Goal: Information Seeking & Learning: Learn about a topic

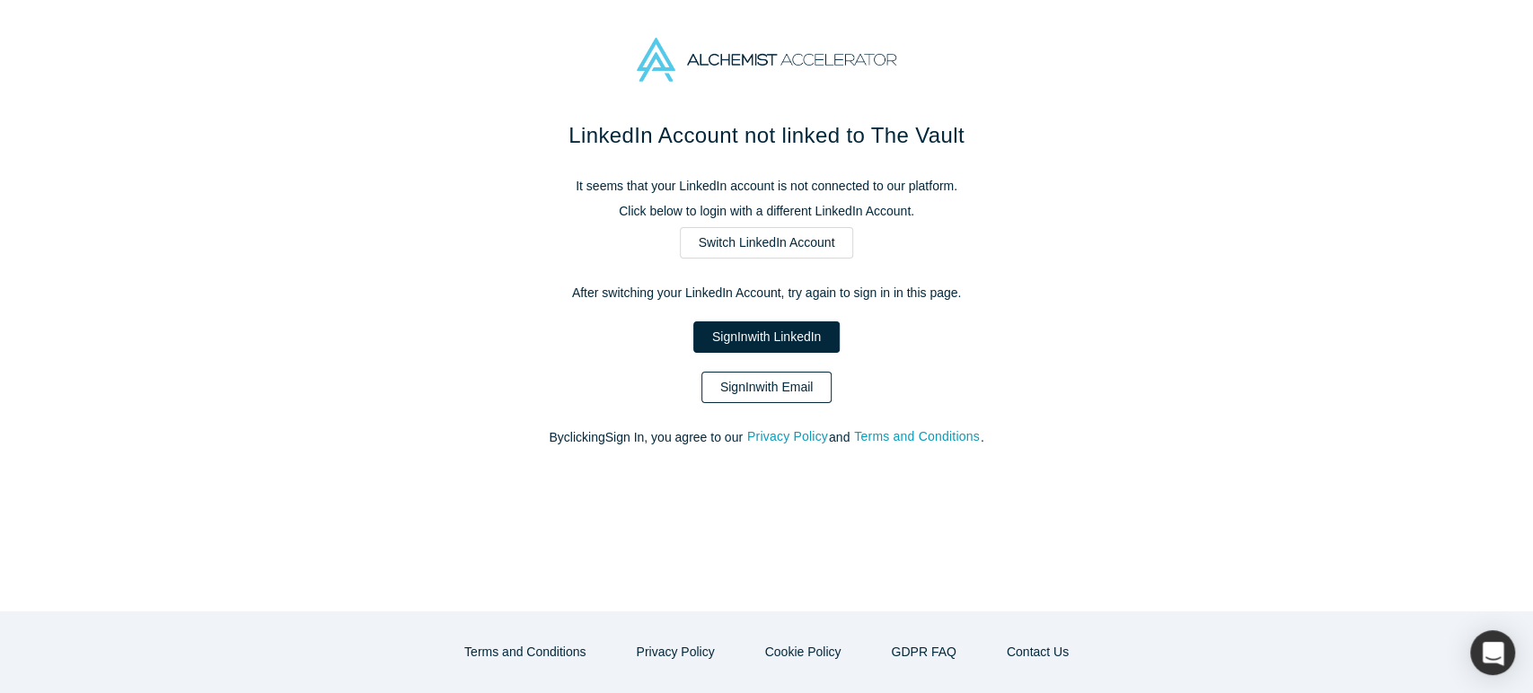
click at [805, 386] on link "Sign In with Email" at bounding box center [766, 387] width 131 height 31
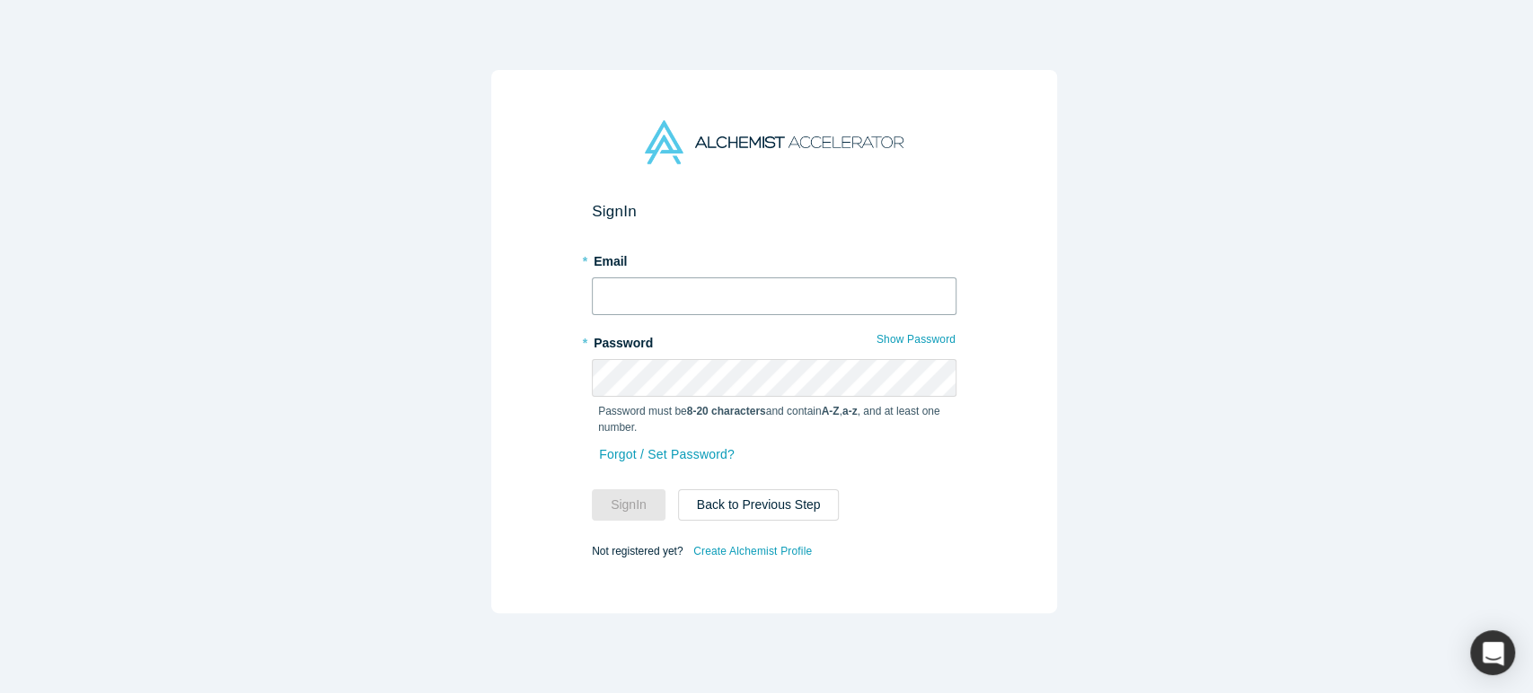
click at [721, 287] on input "text" at bounding box center [774, 297] width 365 height 38
type input "[EMAIL_ADDRESS][DOMAIN_NAME]"
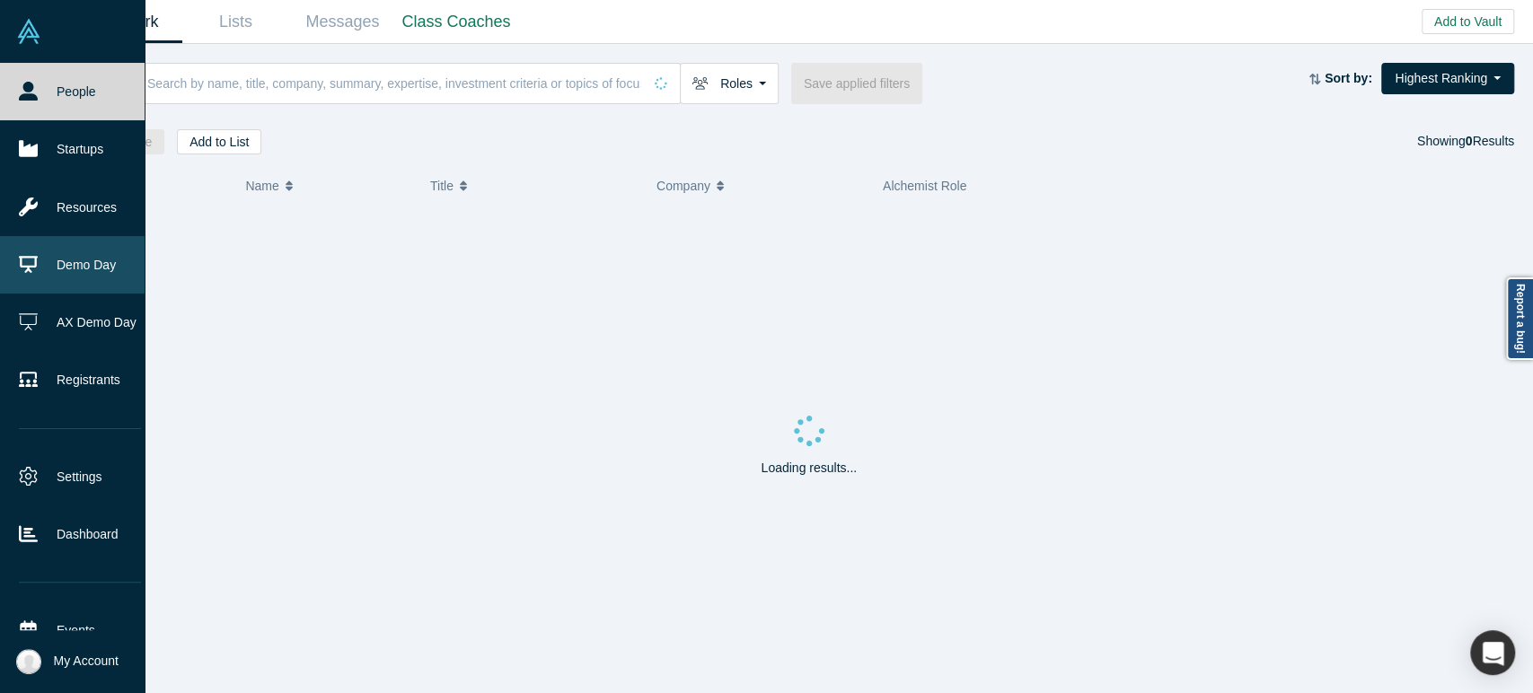
click at [85, 274] on link "Demo Day" at bounding box center [80, 264] width 160 height 57
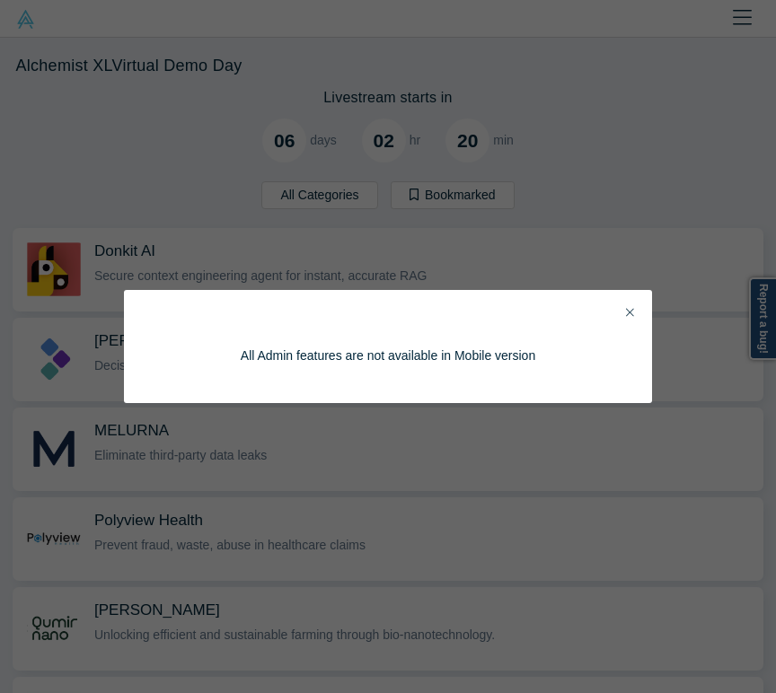
click at [131, 178] on div "All Admin features are not available in Mobile version" at bounding box center [388, 346] width 776 height 693
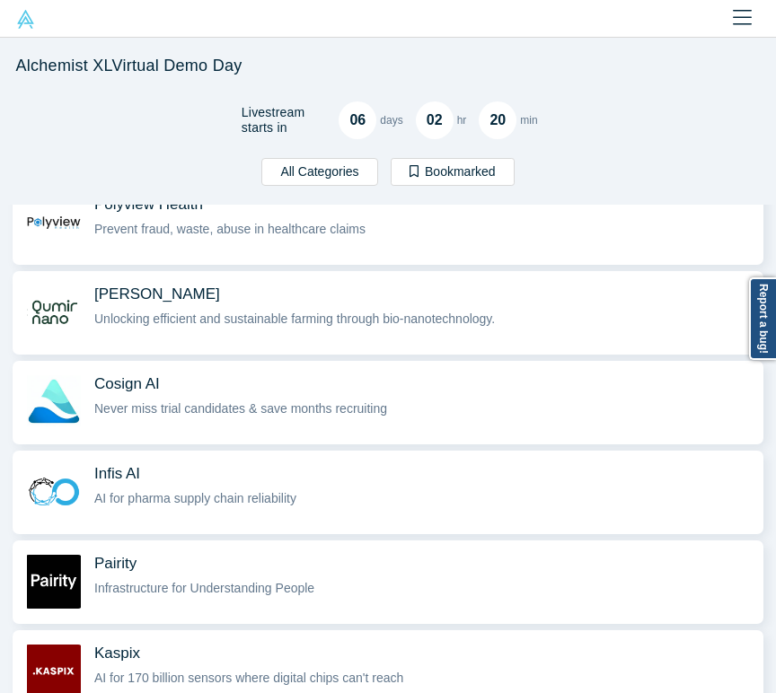
scroll to position [399, 0]
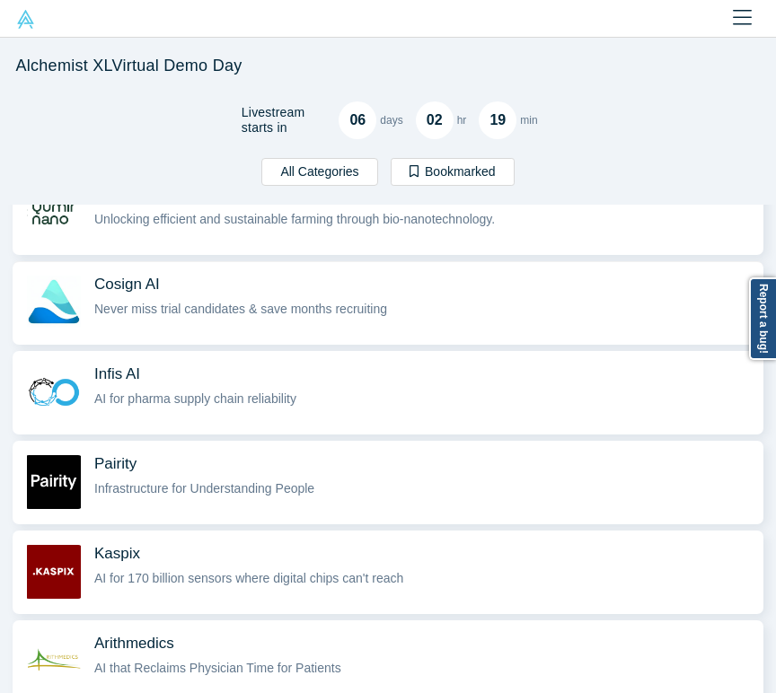
click at [264, 275] on span "Cosign AI" at bounding box center [424, 284] width 660 height 19
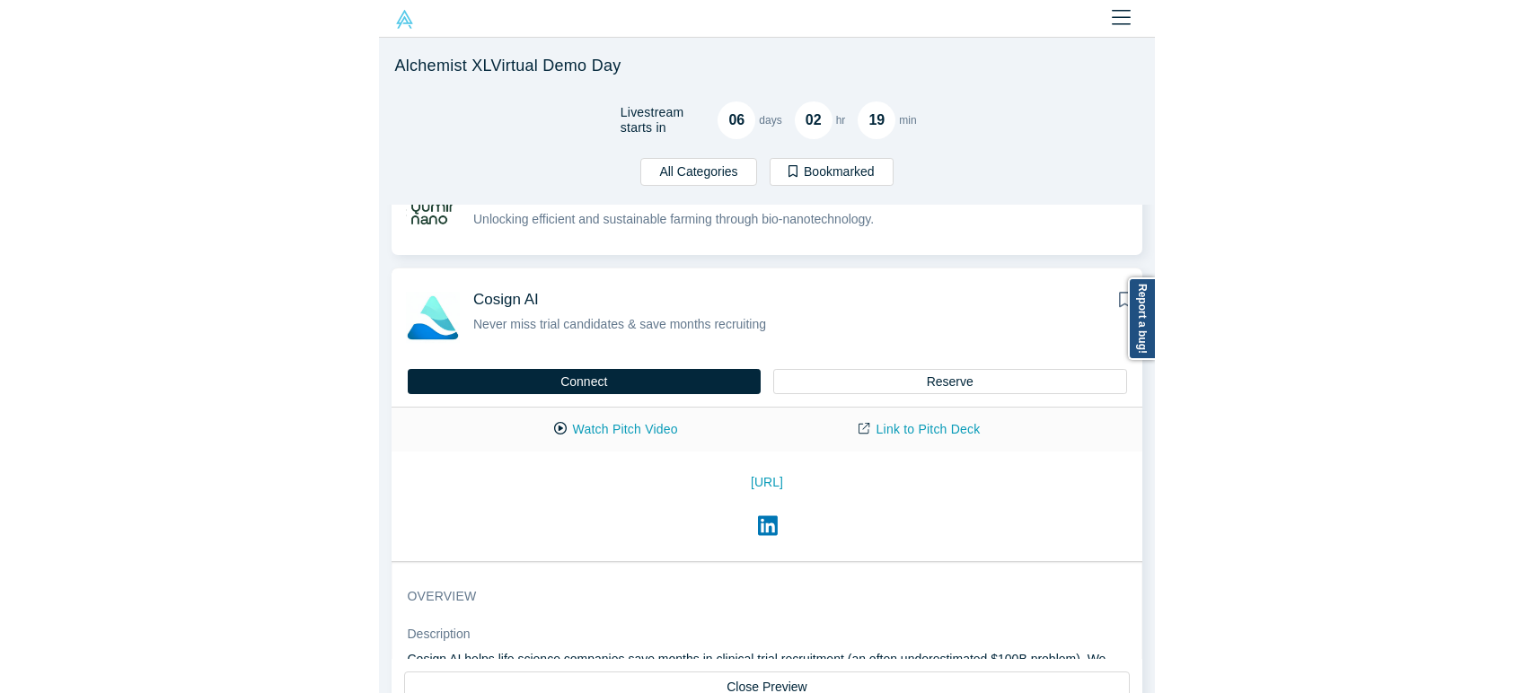
scroll to position [454, 0]
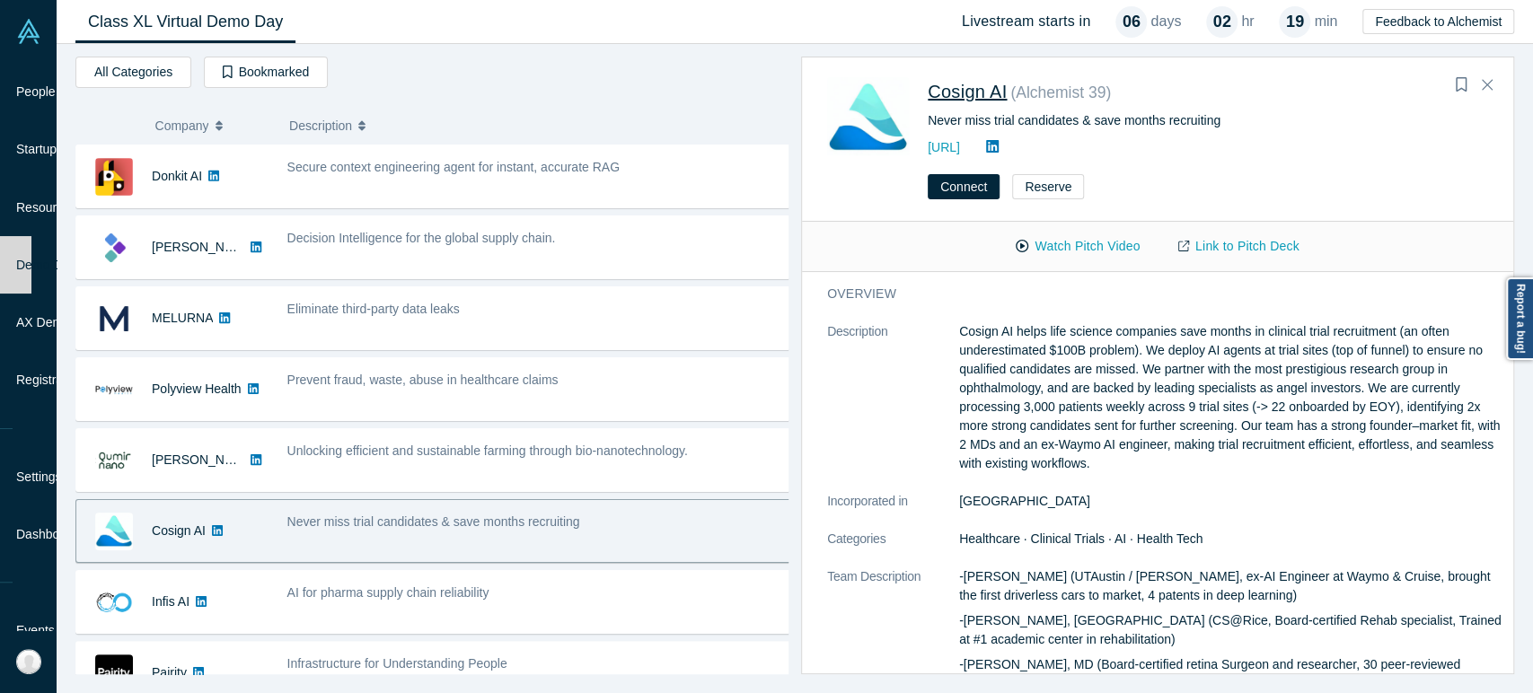
click at [985, 87] on span "Cosign AI" at bounding box center [967, 92] width 79 height 20
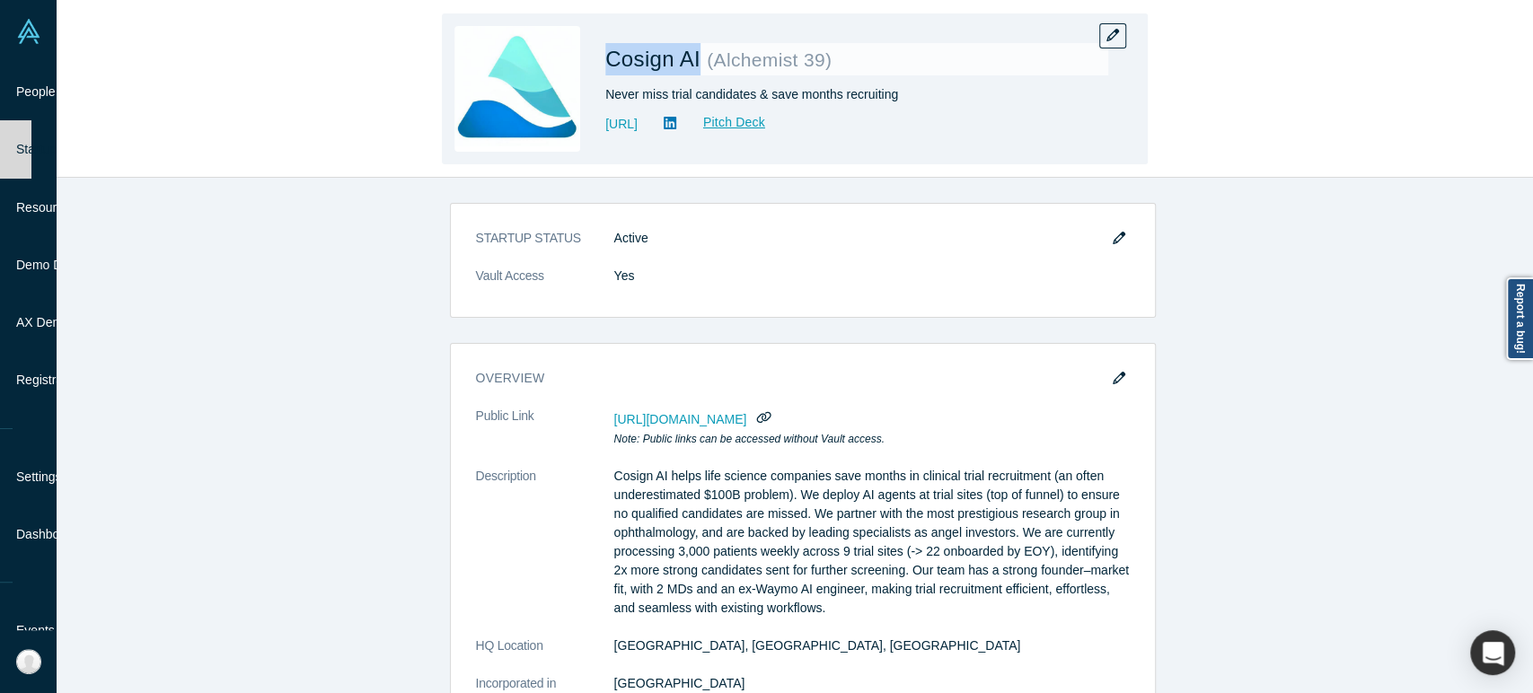
drag, startPoint x: 604, startPoint y: 62, endPoint x: 702, endPoint y: 74, distance: 98.6
click at [702, 74] on h1 "Cosign AI ( Alchemist 39 )" at bounding box center [856, 59] width 503 height 32
click at [692, 67] on span "Cosign AI" at bounding box center [655, 59] width 101 height 24
drag, startPoint x: 605, startPoint y: 66, endPoint x: 697, endPoint y: 65, distance: 91.6
click at [697, 65] on span "Cosign AI" at bounding box center [655, 59] width 101 height 24
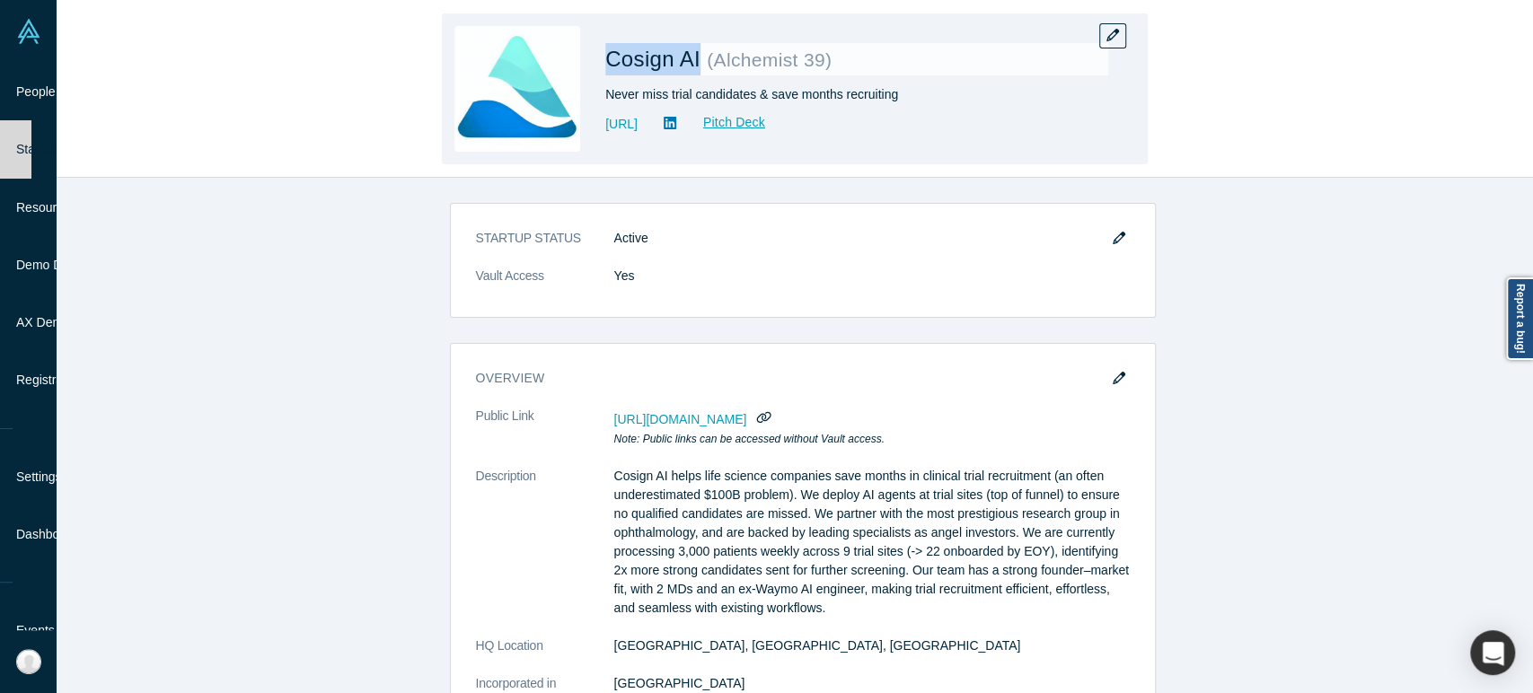
copy span "Cosign AI"
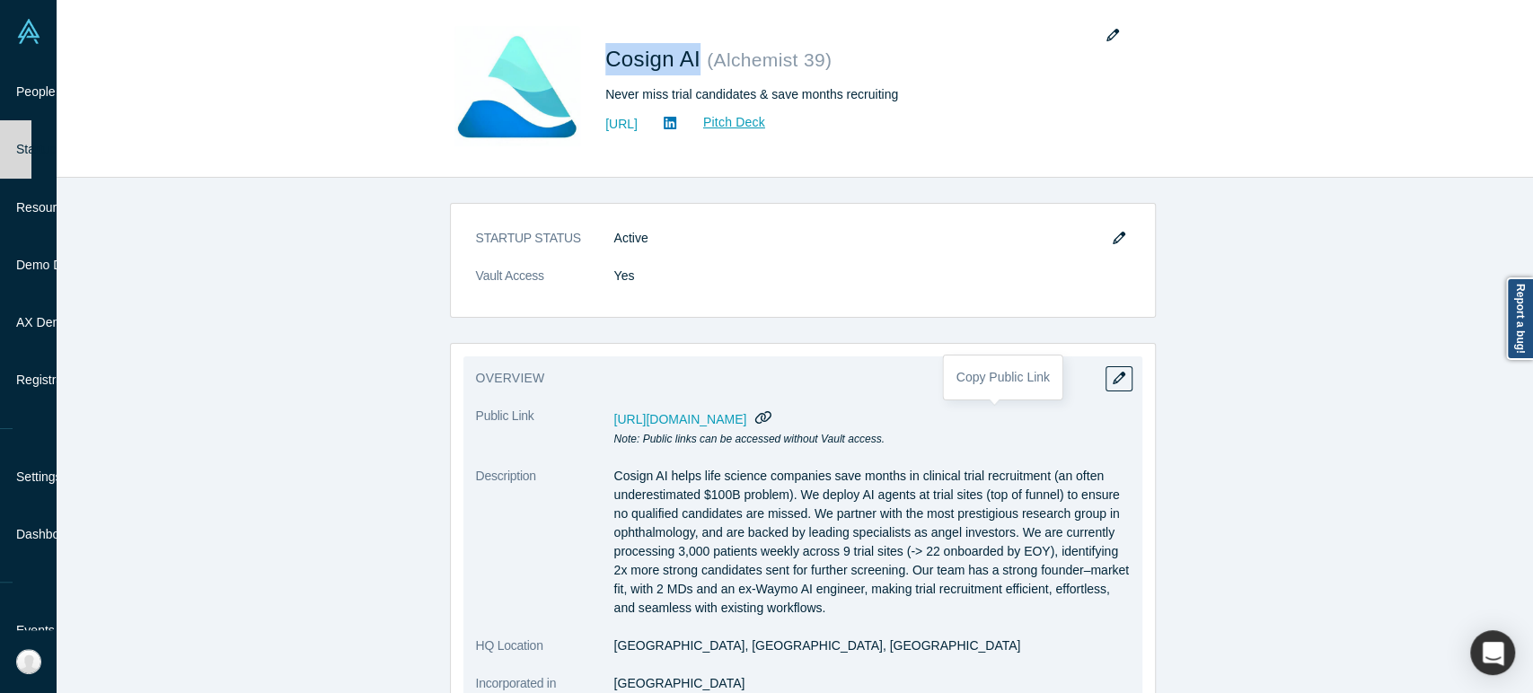
click at [772, 416] on icon "button" at bounding box center [763, 417] width 16 height 13
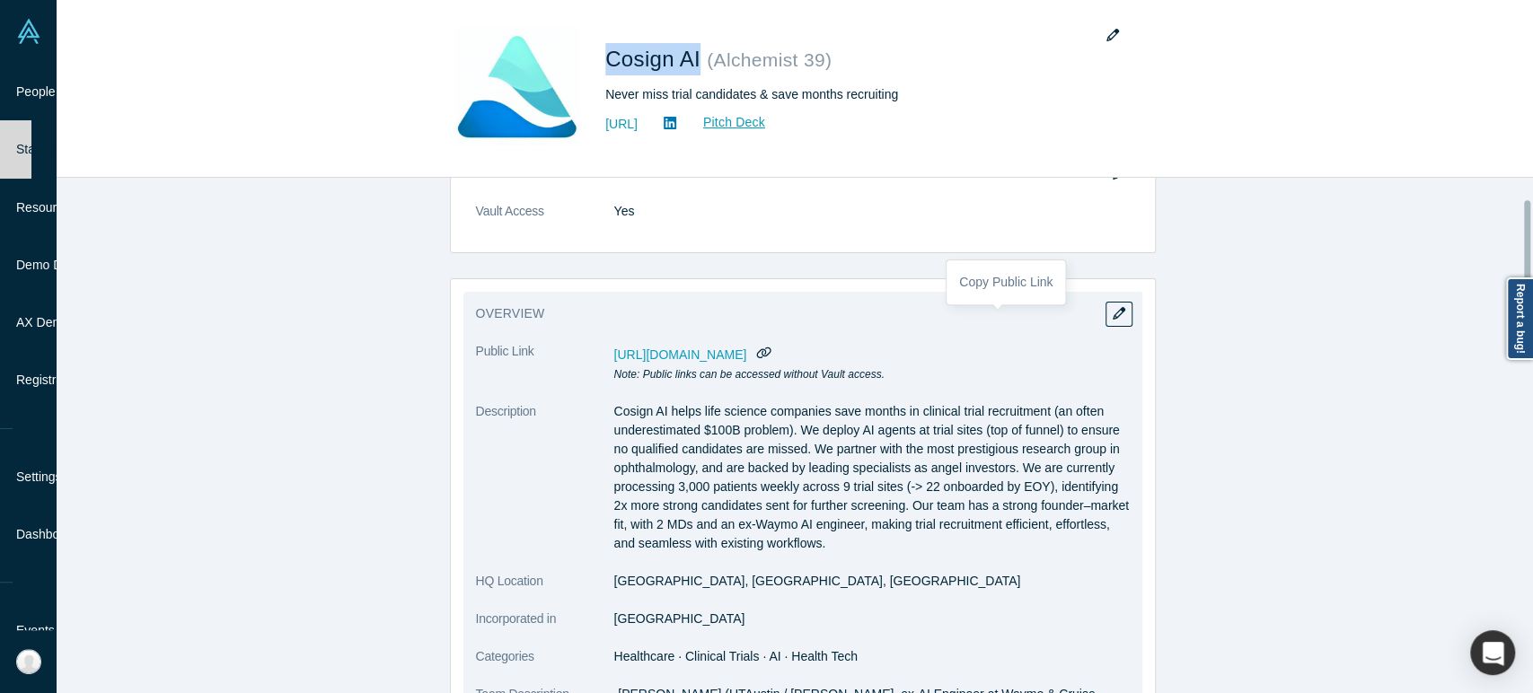
scroll to position [100, 0]
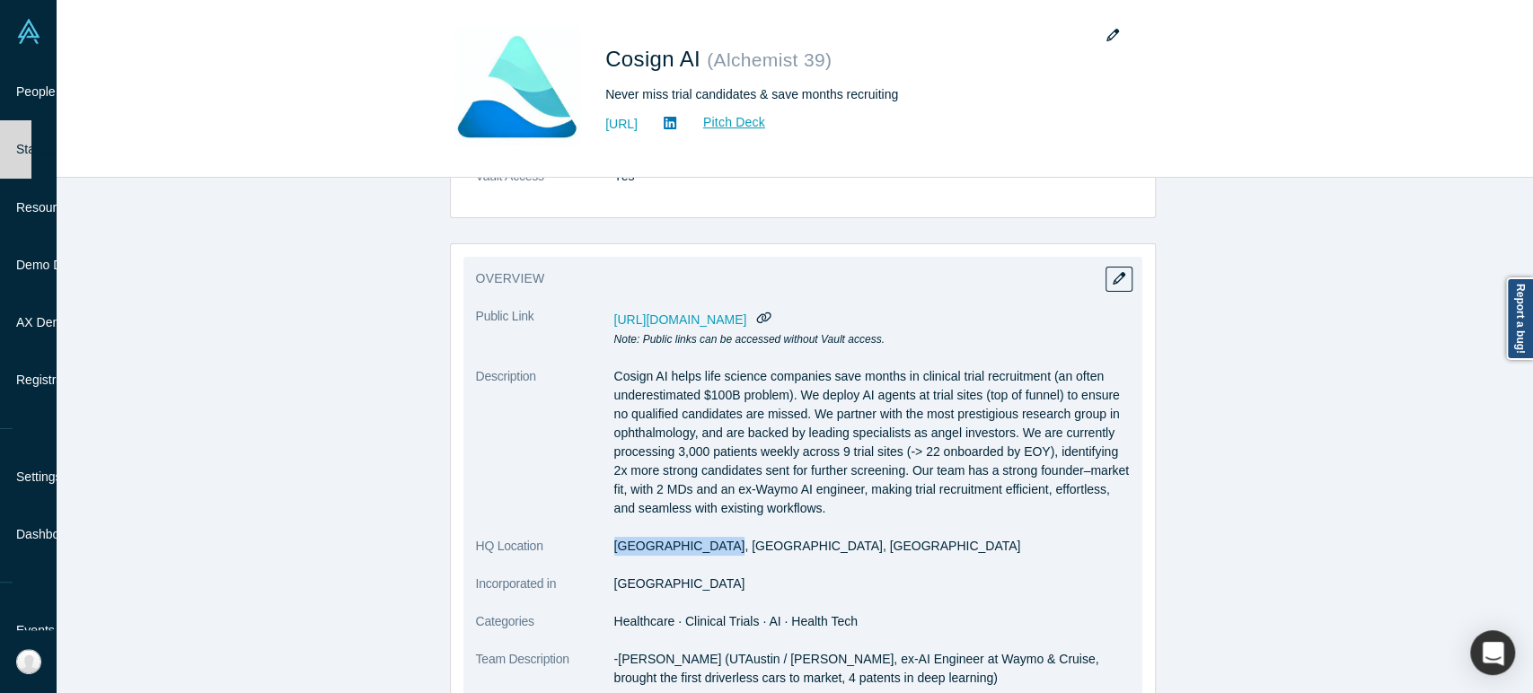
drag, startPoint x: 607, startPoint y: 545, endPoint x: 699, endPoint y: 546, distance: 91.6
click at [699, 546] on dd "[GEOGRAPHIC_DATA], [GEOGRAPHIC_DATA], [GEOGRAPHIC_DATA]" at bounding box center [872, 546] width 516 height 19
copy dd "[GEOGRAPHIC_DATA], [GEOGRAPHIC_DATA]"
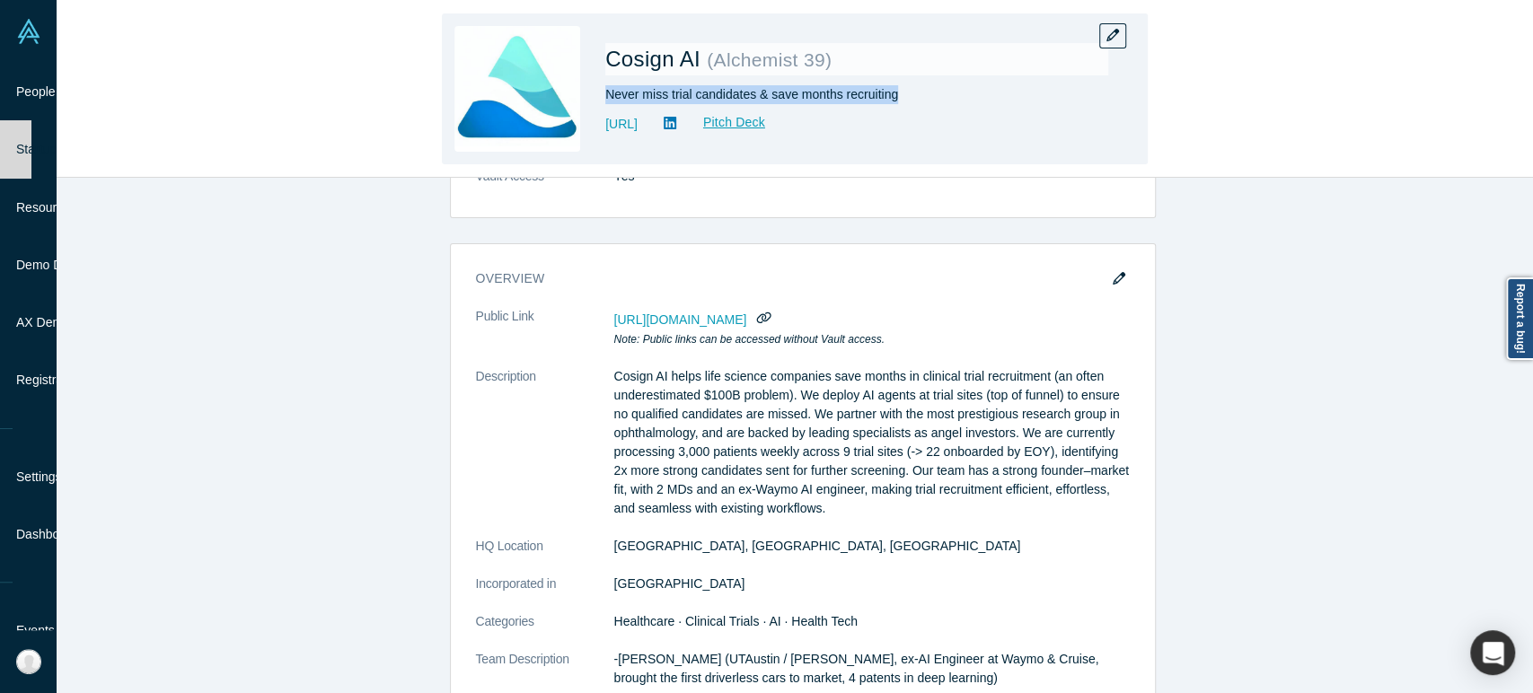
drag, startPoint x: 606, startPoint y: 93, endPoint x: 896, endPoint y: 96, distance: 290.1
click at [896, 96] on div "Never miss trial candidates & save months recruiting" at bounding box center [856, 94] width 503 height 19
copy div "Never miss trial candidates & save months recruiting"
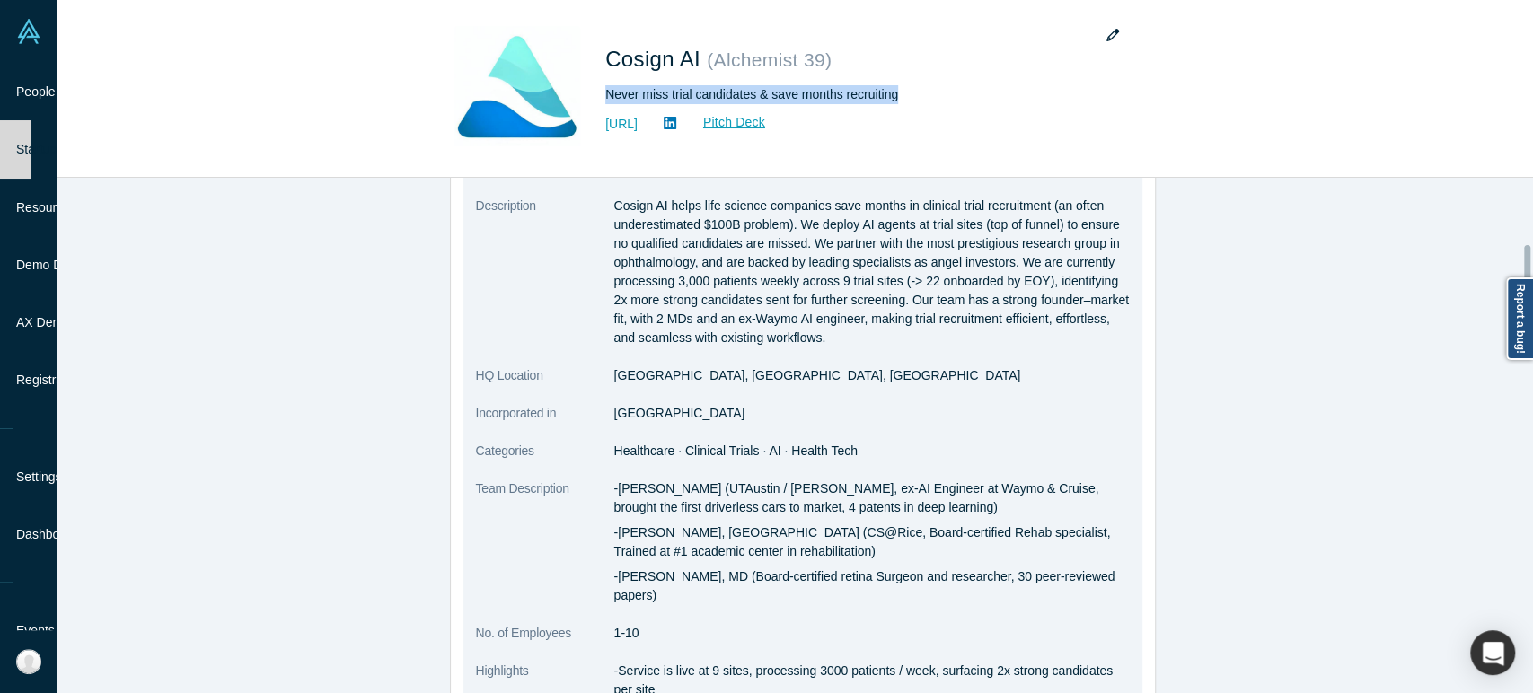
scroll to position [299, 0]
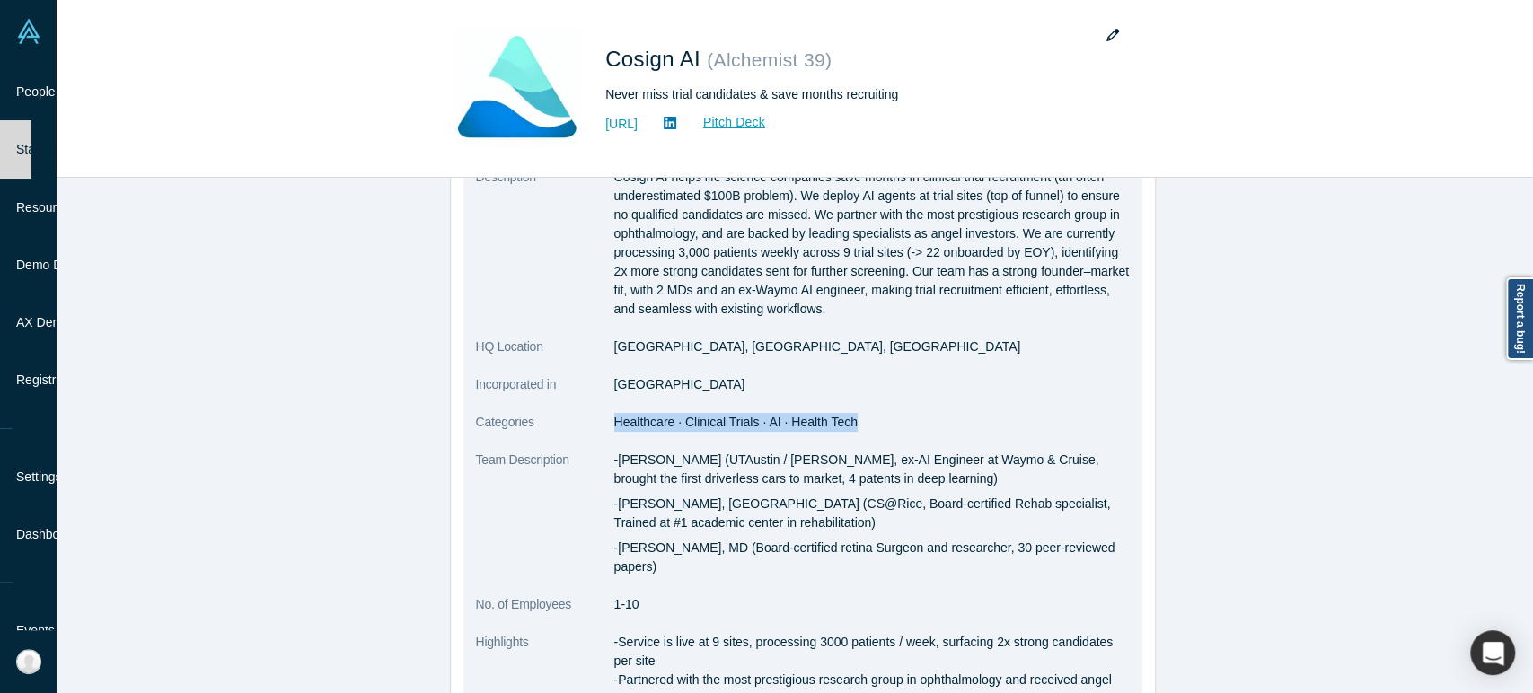
drag, startPoint x: 606, startPoint y: 426, endPoint x: 839, endPoint y: 431, distance: 232.7
click at [839, 431] on dl "Public Link [URL][DOMAIN_NAME] Note: Public links can be accessed without Vault…" at bounding box center [803, 446] width 654 height 676
copy span "Healthcare · Clinical Trials · AI · Health Tech"
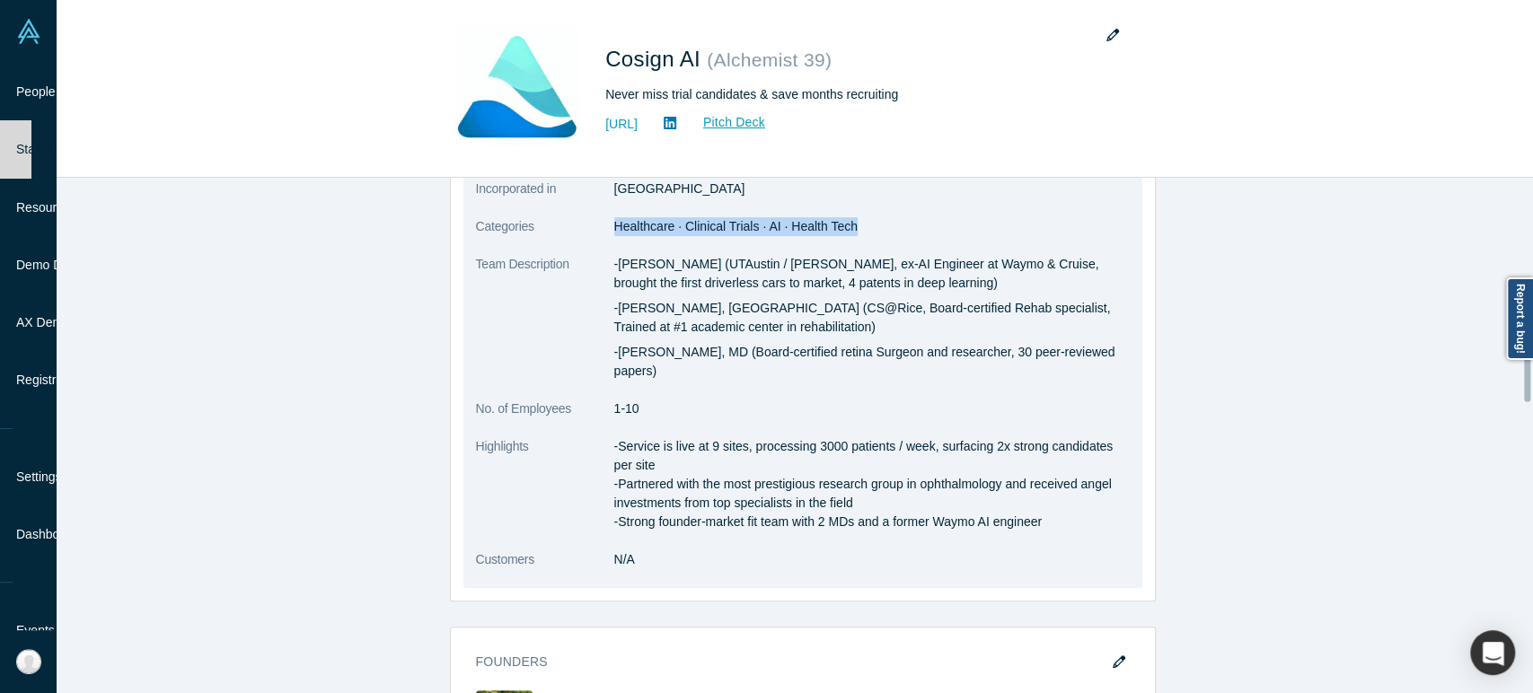
scroll to position [498, 0]
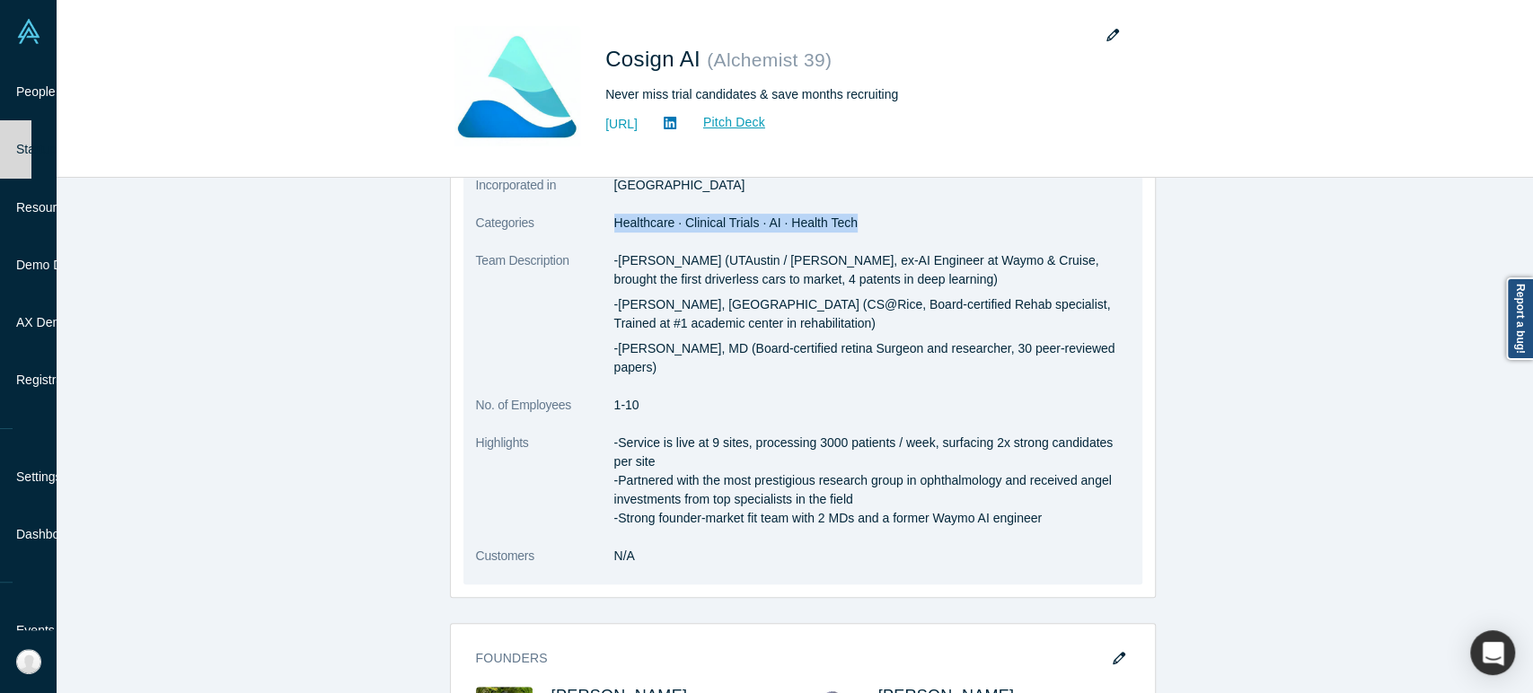
drag, startPoint x: 605, startPoint y: 425, endPoint x: 1041, endPoint y: 514, distance: 444.6
click at [1041, 514] on dl "Public Link [URL][DOMAIN_NAME] Note: Public links can be accessed without Vault…" at bounding box center [803, 246] width 654 height 676
copy p "-Service is live at 9 sites, processing 3000 patients / week, surfacing 2x stro…"
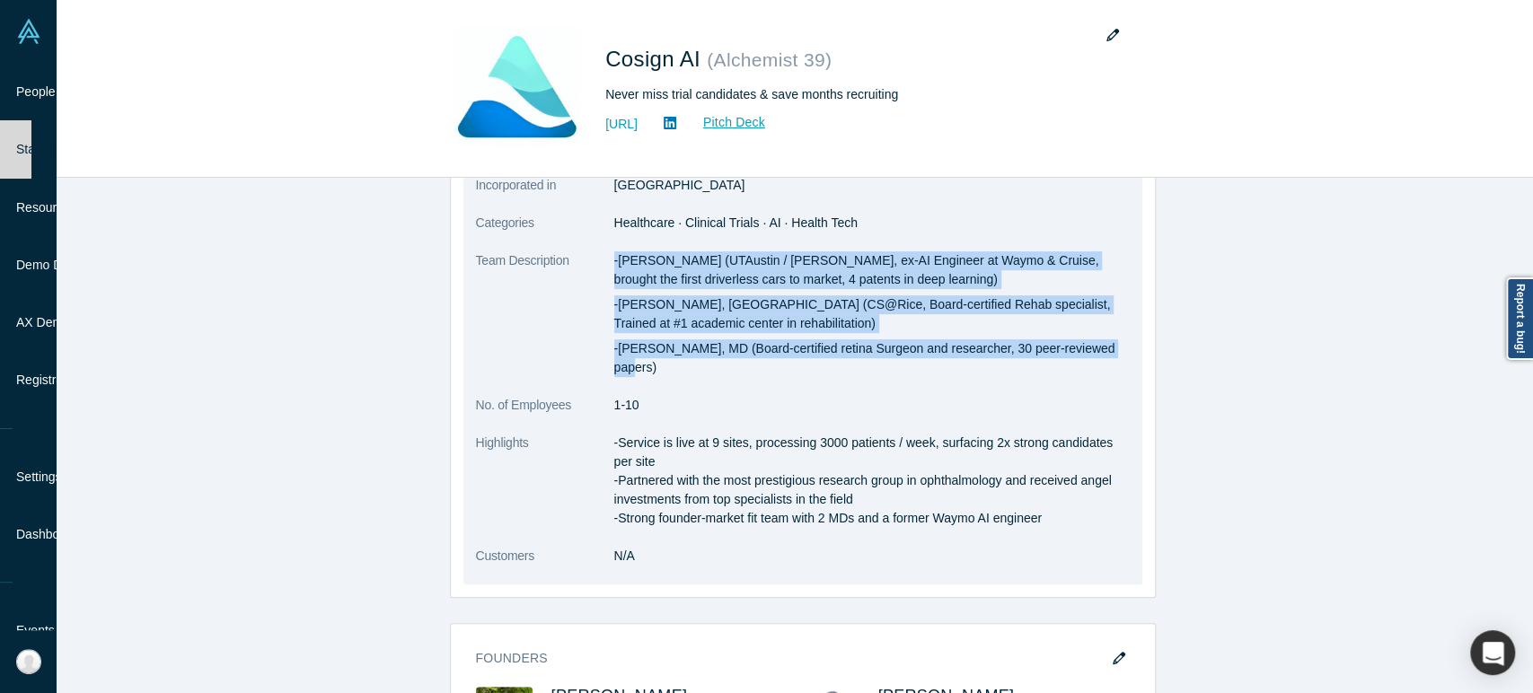
drag, startPoint x: 604, startPoint y: 260, endPoint x: 1095, endPoint y: 351, distance: 498.9
click at [1095, 351] on dl "Public Link [URL][DOMAIN_NAME] Note: Public links can be accessed without Vault…" at bounding box center [803, 246] width 654 height 676
copy dl "-[PERSON_NAME] (UTAustin / [PERSON_NAME], ex-AI Engineer at Waymo & Cruise, bro…"
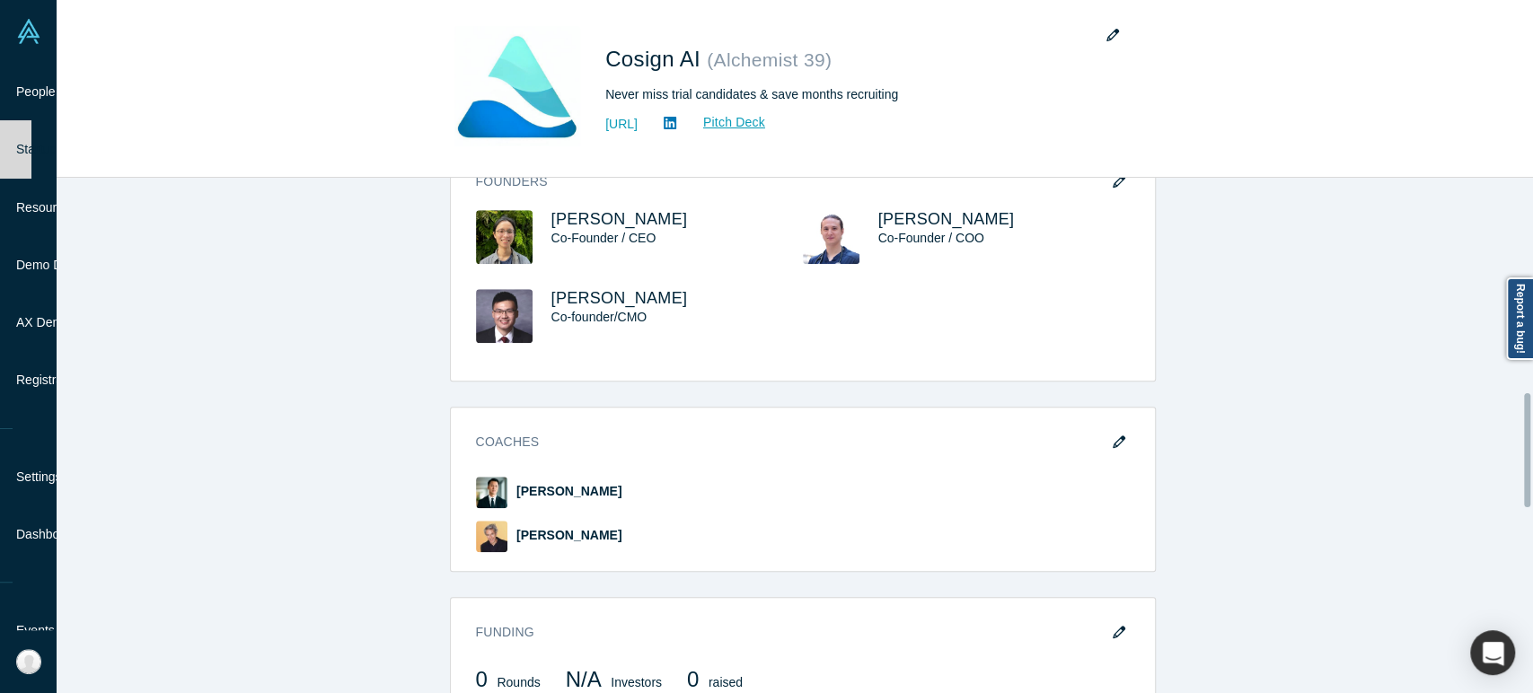
scroll to position [922, 0]
